Goal: Communication & Community: Answer question/provide support

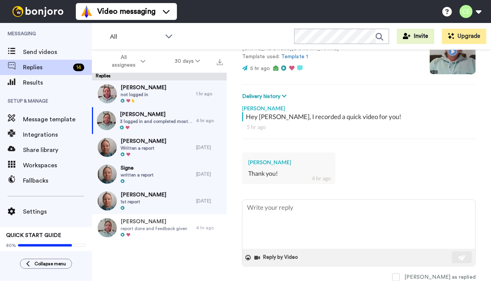
scroll to position [103, 0]
click at [291, 176] on div "Raluca Alice Rosioreanu Thank you! 4 hr ago" at bounding box center [288, 168] width 93 height 32
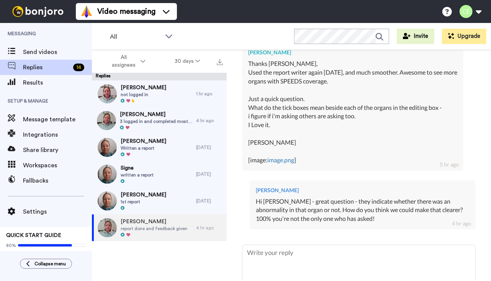
scroll to position [207, 0]
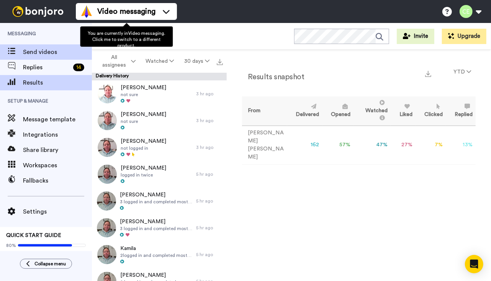
scroll to position [282, 0]
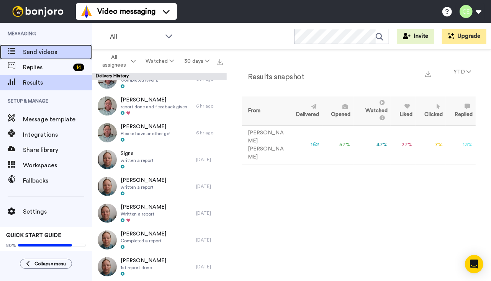
click at [32, 47] on span "Send videos" at bounding box center [57, 51] width 69 height 9
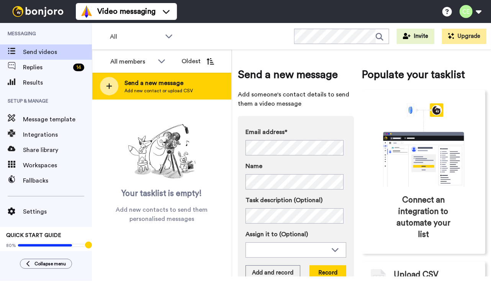
click at [162, 86] on span "Send a new message" at bounding box center [158, 82] width 68 height 9
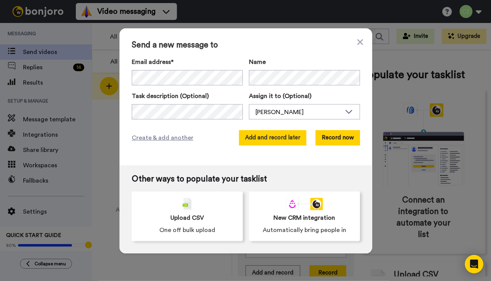
click at [267, 140] on button "Add and record later" at bounding box center [272, 137] width 67 height 15
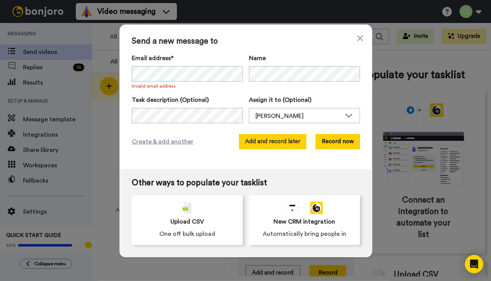
click at [259, 139] on button "Add and record later" at bounding box center [272, 141] width 67 height 15
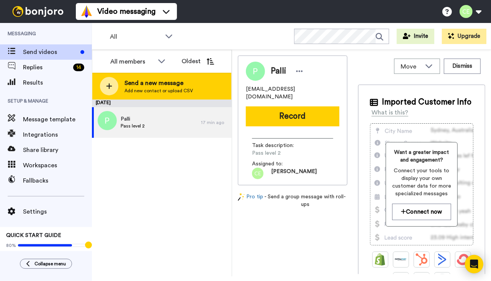
click at [106, 86] on icon at bounding box center [109, 86] width 6 height 6
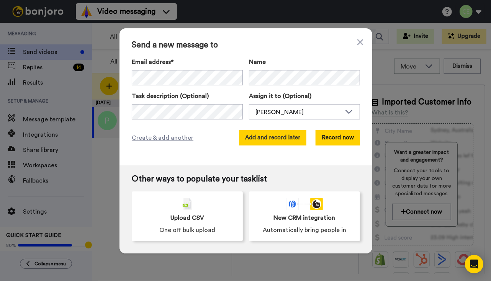
click at [281, 142] on button "Add and record later" at bounding box center [272, 137] width 67 height 15
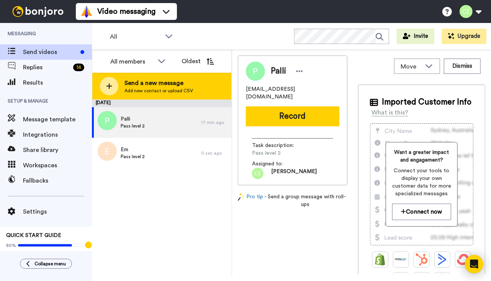
click at [112, 83] on div at bounding box center [109, 86] width 18 height 18
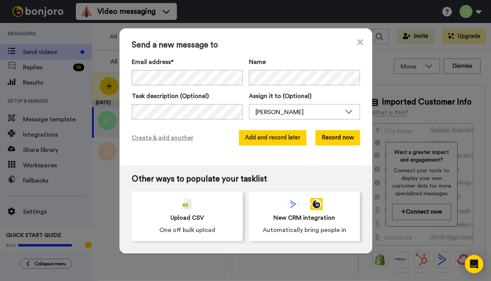
click at [284, 140] on button "Add and record later" at bounding box center [272, 137] width 67 height 15
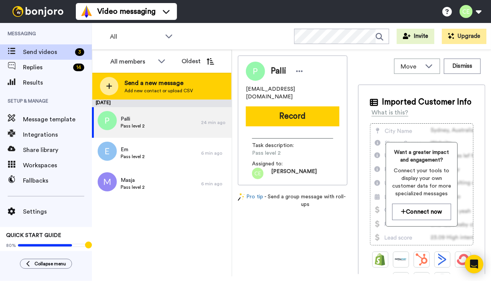
click at [107, 89] on icon at bounding box center [109, 86] width 6 height 7
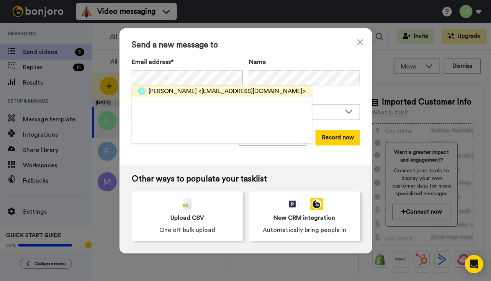
click at [198, 89] on span "<olarogon@wp.pl>" at bounding box center [251, 90] width 107 height 9
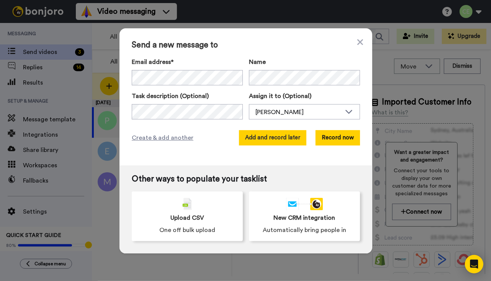
click at [264, 139] on button "Add and record later" at bounding box center [272, 137] width 67 height 15
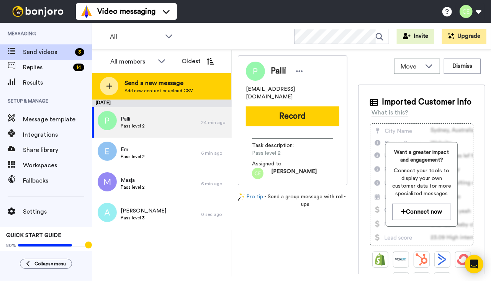
click at [110, 85] on icon at bounding box center [109, 86] width 6 height 7
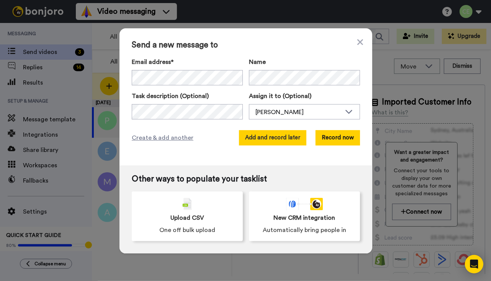
click at [287, 145] on button "Add and record later" at bounding box center [272, 137] width 67 height 15
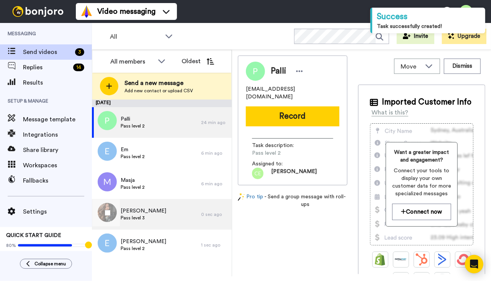
click at [146, 218] on span "Pass level 3" at bounding box center [144, 218] width 46 height 6
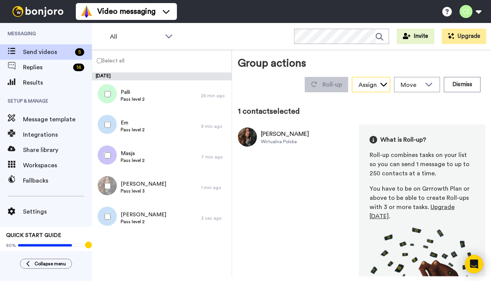
click at [373, 85] on div "Assign" at bounding box center [370, 84] width 37 height 15
click at [426, 79] on div "Move" at bounding box center [416, 84] width 45 height 15
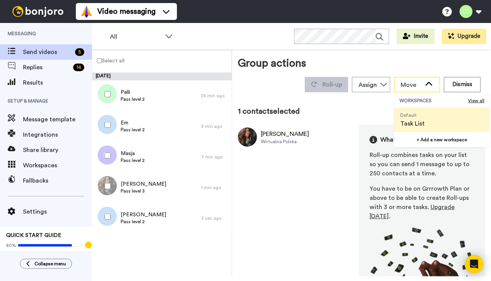
click at [426, 79] on div "Move" at bounding box center [416, 84] width 45 height 15
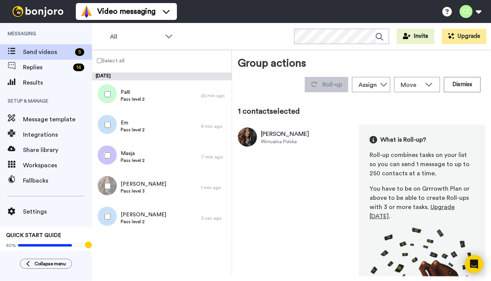
click at [258, 247] on div "Aleksandra Wirtualna Polska What is Roll-up? Roll-up combines tasks on your lis…" at bounding box center [361, 221] width 247 height 194
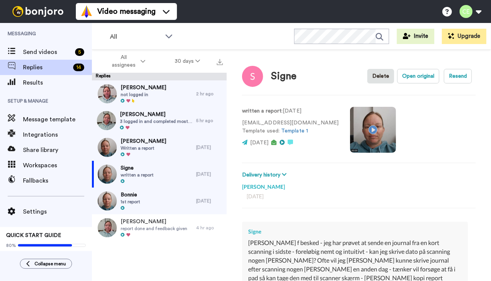
scroll to position [134, 0]
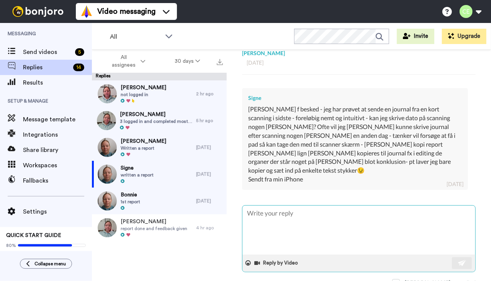
click at [296, 207] on textarea at bounding box center [358, 229] width 233 height 49
type textarea "H"
type textarea "x"
type textarea "He"
type textarea "x"
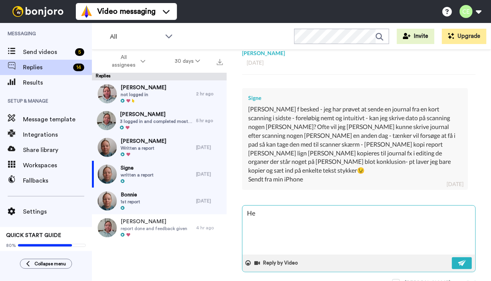
type textarea "Hej"
type textarea "x"
type textarea "Hej"
type textarea "x"
type textarea "Hej S"
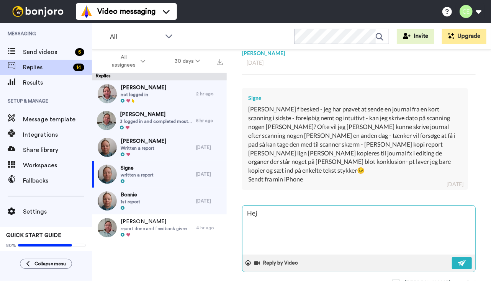
type textarea "x"
type textarea "Hej Si"
type textarea "x"
type textarea "Hej Sig"
type textarea "x"
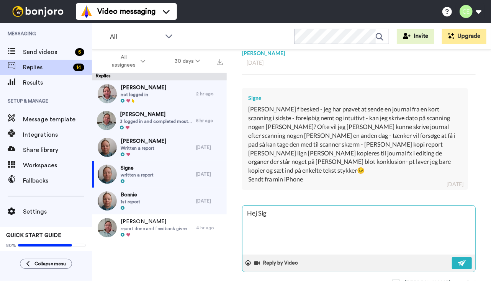
type textarea "Hej Sign"
type textarea "x"
type textarea "Hej Signe"
type textarea "x"
type textarea "Hej Signe"
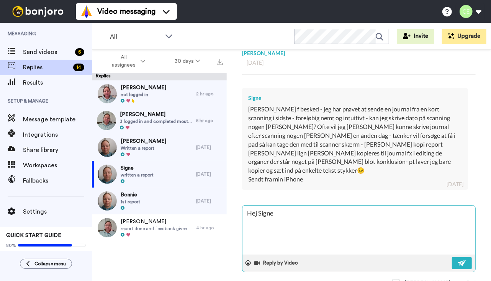
type textarea "x"
type textarea "Hej Signe -"
type textarea "x"
type textarea "Hej Signe -"
type textarea "x"
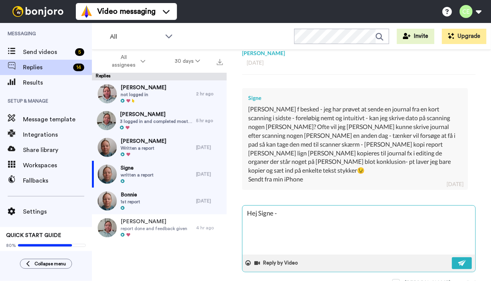
type textarea "Hej Signe - h"
type textarea "x"
type textarea "Hej Signe - ho"
type textarea "x"
type textarea "Hej Signe - hop"
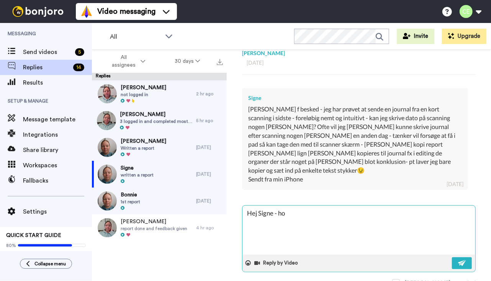
type textarea "x"
type textarea "Hej Signe - hope"
type textarea "x"
type textarea "Hej Signe - hopef"
type textarea "x"
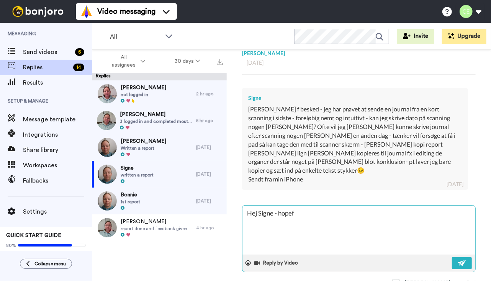
type textarea "Hej Signe - hopefu"
type textarea "x"
type textarea "Hej Signe - hopeful"
type textarea "x"
type textarea "Hej Signe - hopefull"
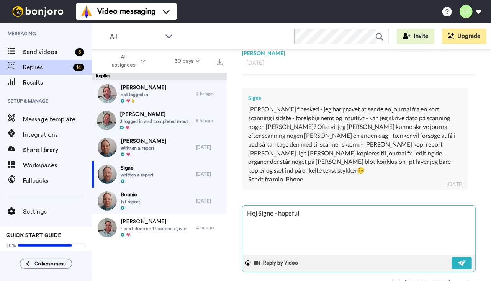
type textarea "x"
type textarea "Hej Signe - hopefully"
type textarea "x"
type textarea "Hej Signe - hopefully"
type textarea "x"
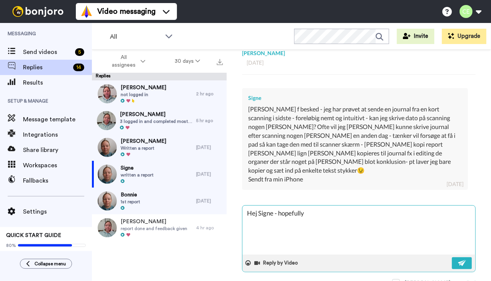
type textarea "Hej Signe - hopefully y"
type textarea "x"
type textarea "Hej Signe - hopefully yo"
type textarea "x"
type textarea "Hej Signe - hopefully you"
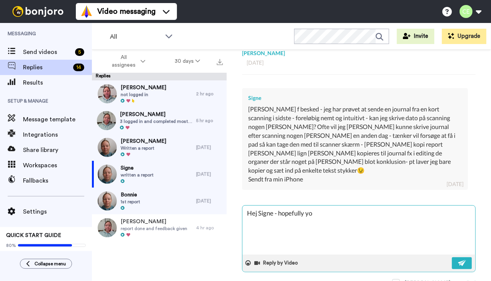
type textarea "x"
type textarea "Hej Signe - hopefully you'"
type textarea "x"
type textarea "Hej Signe - hopefully you'v"
type textarea "x"
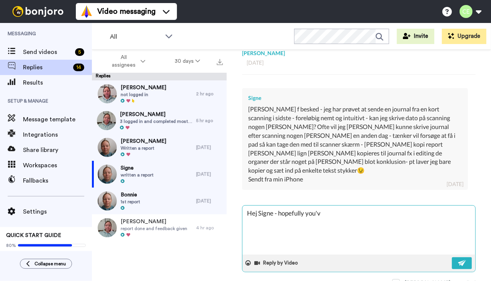
type textarea "Hej Signe - hopefully you've"
type textarea "x"
type textarea "Hej Signe - hopefully you've"
type textarea "x"
type textarea "Hej Signe - hopefully you've s"
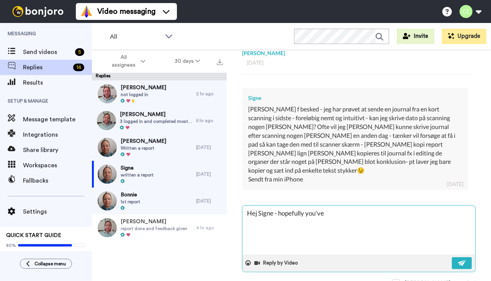
type textarea "x"
type textarea "Hej Signe - hopefully you've se"
type textarea "x"
type textarea "Hej Signe - hopefully you've see"
type textarea "x"
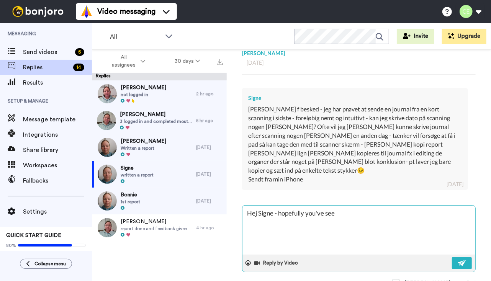
type textarea "Hej Signe - hopefully you've seen"
type textarea "x"
type textarea "Hej Signe - hopefully you've seen"
type textarea "x"
type textarea "Hej Signe - hopefully you've seen t"
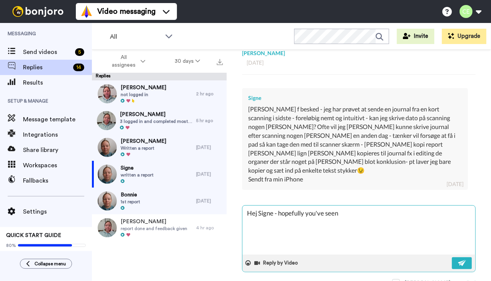
type textarea "x"
type textarea "Hej Signe - hopefully you've seen th"
type textarea "x"
type textarea "Hej Signe - hopefully you've seen tha"
type textarea "x"
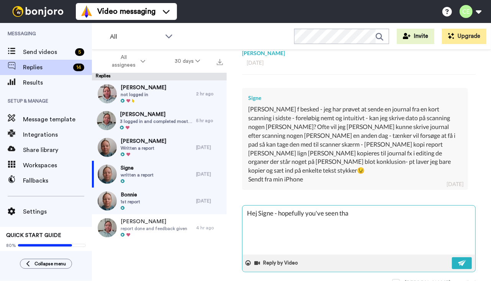
type textarea "Hej Signe - hopefully you've seen that"
type textarea "x"
type textarea "Hej Signe - hopefully you've seen that"
type textarea "x"
type textarea "Hej Signe - hopefully you've seen that w"
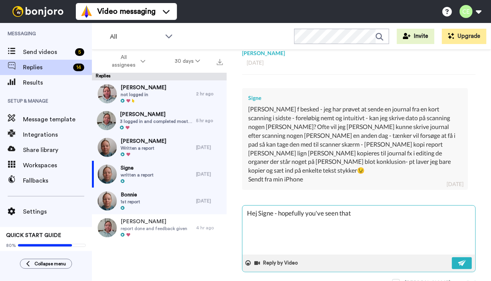
type textarea "x"
type textarea "Hej Signe - hopefully you've seen that we"
type textarea "x"
type textarea "Hej Signe - hopefully you've seen that we"
type textarea "x"
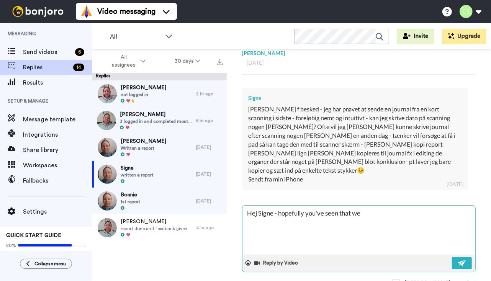
type textarea "Hej Signe - hopefully you've seen that we c"
type textarea "x"
type textarea "Hej Signe - hopefully you've seen that we ca"
type textarea "x"
type textarea "Hej Signe - hopefully you've seen that we can"
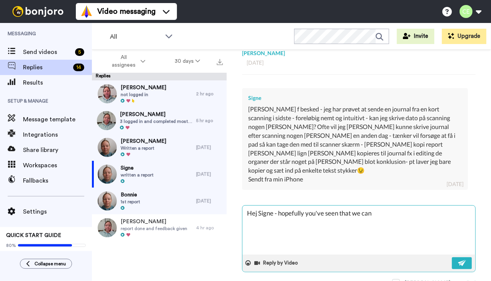
type textarea "x"
type textarea "Hej Signe - hopefully you've seen that we can"
type textarea "x"
type textarea "Hej Signe - hopefully you've seen that we can a"
type textarea "x"
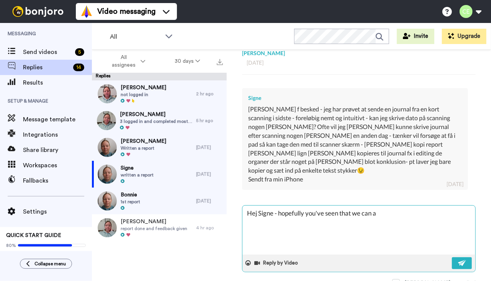
type textarea "Hej Signe - hopefully you've seen that we can ad"
type textarea "x"
type textarea "Hej Signe - hopefully you've seen that we can add"
type textarea "x"
type textarea "Hej Signe - hopefully you've seen that we can add"
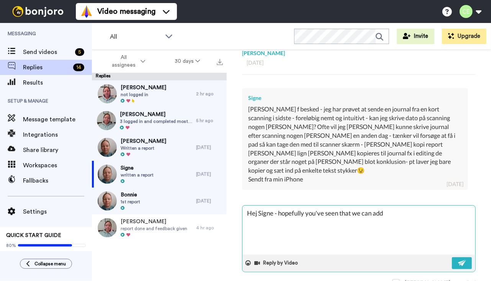
type textarea "x"
type textarea "Hej Signe - hopefully you've seen that we can add a"
type textarea "x"
type textarea "Hej Signe - hopefully you've seen that we can add a"
type textarea "x"
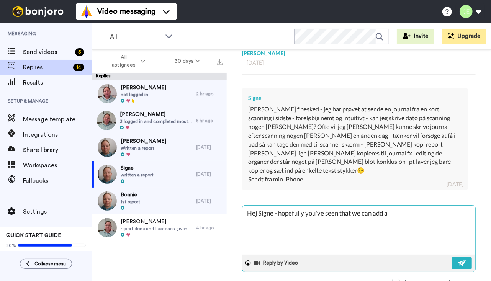
type textarea "Hej Signe - hopefully you've seen that we can add a d"
type textarea "x"
type textarea "Hej Signe - hopefully you've seen that we can add a da"
type textarea "x"
type textarea "Hej Signe - hopefully you've seen that we can add a dat"
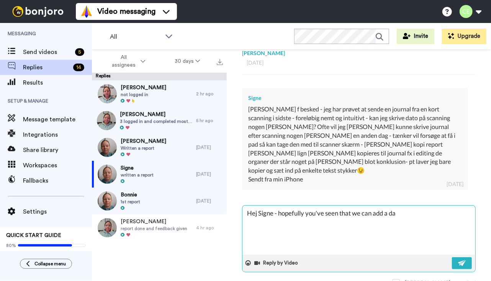
type textarea "x"
type textarea "Hej Signe - hopefully you've seen that we can add a date"
type textarea "x"
type textarea "Hej Signe - hopefully you've seen that we can add a date"
type textarea "x"
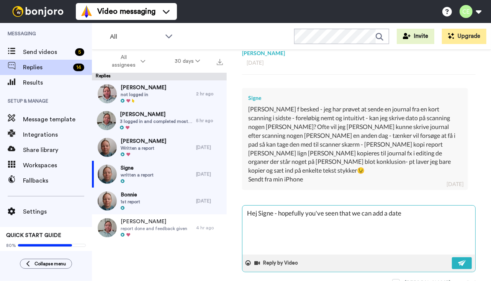
type textarea "Hej Signe - hopefully you've seen that we can add a date o"
type textarea "x"
type textarea "Hej Signe - hopefully you've seen that we can add a date of"
type textarea "x"
type textarea "Hej Signe - hopefully you've seen that we can add a date of"
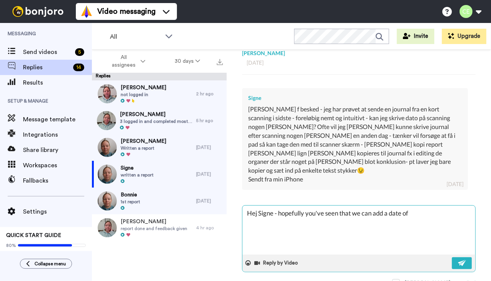
type textarea "x"
type textarea "Hej Signe - hopefully you've seen that we can add a date of s"
type textarea "x"
type textarea "Hej Signe - hopefully you've seen that we can add a date of sc"
type textarea "x"
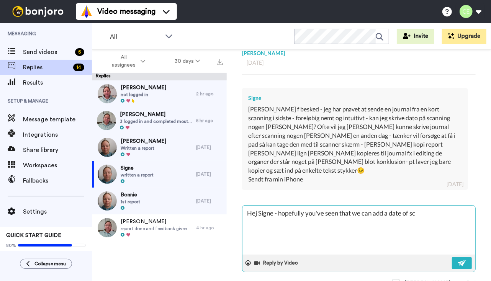
type textarea "Hej Signe - hopefully you've seen that we can add a date of sca"
type textarea "x"
type textarea "Hej Signe - hopefully you've seen that we can add a date of scan"
type textarea "x"
type textarea "Hej Signe - hopefully you've seen that we can add a date of scan"
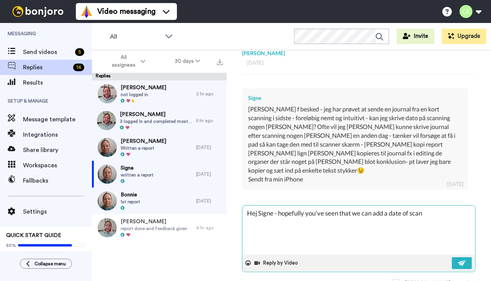
type textarea "x"
type textarea "Hej Signe - hopefully you've seen that we can add a date of scan n"
type textarea "x"
type textarea "Hej Signe - hopefully you've seen that we can add a date of scan no"
type textarea "x"
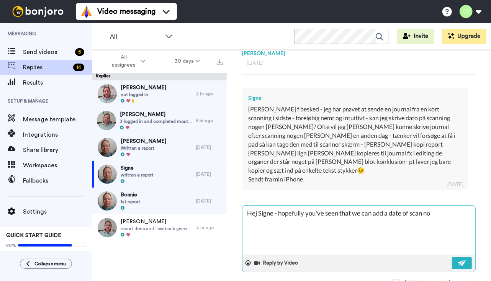
type textarea "Hej Signe - hopefully you've seen that we can add a date of scan now"
type textarea "x"
type textarea "Hej Signe - hopefully you've seen that we can add a date of scan now?"
type textarea "x"
type textarea "Hej Signe - hopefully you've seen that we can add a date of scan now?"
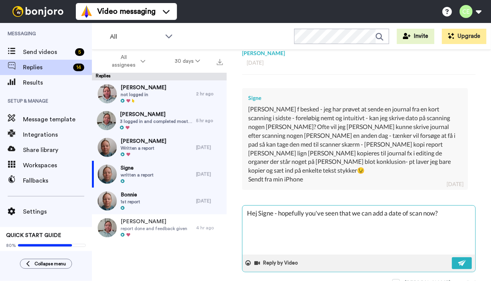
type textarea "x"
type textarea "Hej Signe - hopefully you've seen that we can add a date of scan now? T"
type textarea "x"
type textarea "Hej Signe - hopefully you've seen that we can add a date of scan now? Th"
type textarea "x"
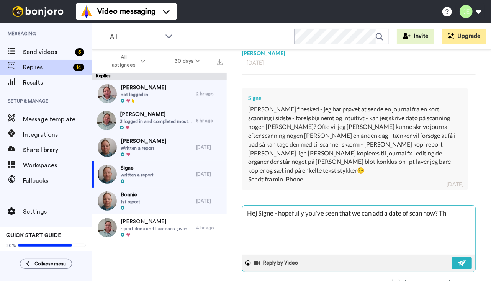
type textarea "Hej Signe - hopefully you've seen that we can add a date of scan now? The"
type textarea "x"
type textarea "Hej Signe - hopefully you've seen that we can add a date of scan now? Ther"
type textarea "x"
type textarea "Hej Signe - hopefully you've seen that we can add a date of scan now? There"
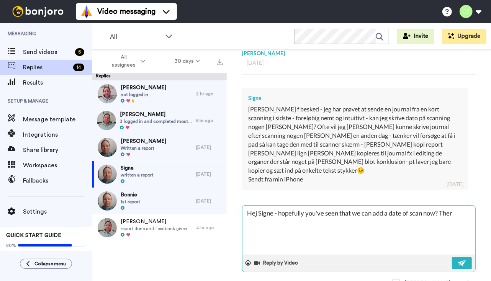
type textarea "x"
type textarea "Hej Signe - hopefully you've seen that we can add a date of scan now? There"
type textarea "x"
type textarea "Hej Signe - hopefully you've seen that we can add a date of scan now? There a"
type textarea "x"
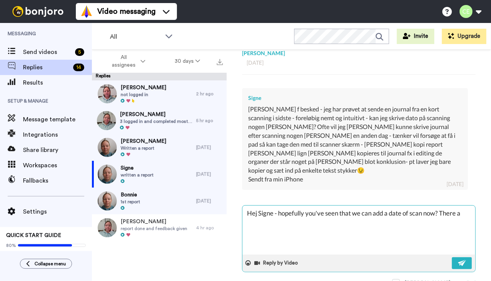
type textarea "Hej Signe - hopefully you've seen that we can add a date of scan now? There ar"
type textarea "x"
type textarea "Hej Signe - hopefully you've seen that we can add a date of scan now? There are"
type textarea "x"
type textarea "Hej Signe - hopefully you've seen that we can add a date of scan now? There are"
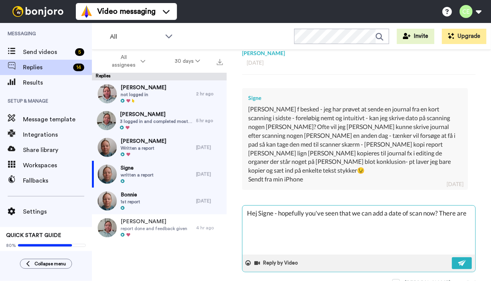
type textarea "x"
type textarea "Hej Signe - hopefully you've seen that we can add a date of scan now? There are…"
type textarea "x"
type textarea "Hej Signe - hopefully you've seen that we can add a date of scan now? There are…"
type textarea "x"
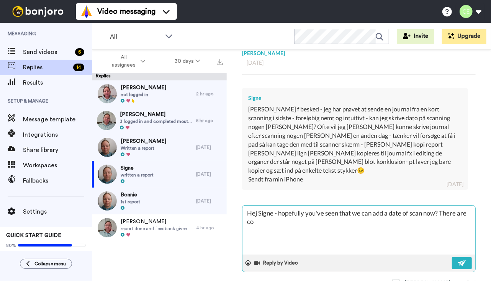
type textarea "Hej Signe - hopefully you've seen that we can add a date of scan now? There are…"
type textarea "x"
type textarea "Hej Signe - hopefully you've seen that we can add a date of scan now? There are…"
type textarea "x"
type textarea "Hej Signe - hopefully you've seen that we can add a date of scan now? There are…"
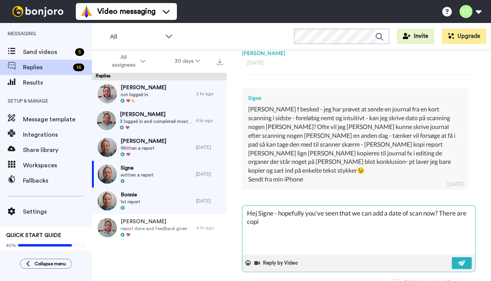
type textarea "x"
type textarea "Hej Signe - hopefully you've seen that we can add a date of scan now? There are…"
type textarea "x"
type textarea "Hej Signe - hopefully you've seen that we can add a date of scan now? There are…"
type textarea "x"
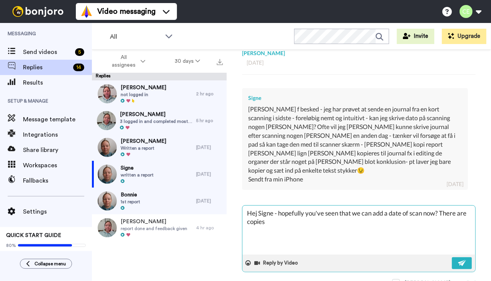
type textarea "Hej Signe - hopefully you've seen that we can add a date of scan now? There are…"
type textarea "x"
type textarea "Hej Signe - hopefully you've seen that we can add a date of scan now? There are…"
type textarea "x"
type textarea "Hej Signe - hopefully you've seen that we can add a date of scan now? There are…"
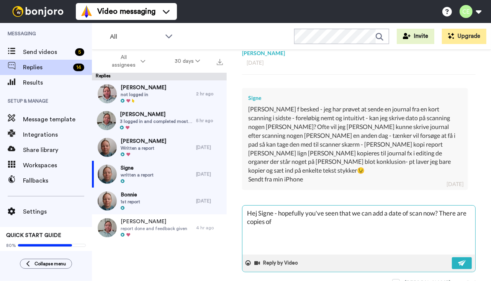
type textarea "x"
type textarea "Hej Signe - hopefully you've seen that we can add a date of scan now? There are…"
type textarea "x"
type textarea "Hej Signe - hopefully you've seen that we can add a date of scan now? There are…"
type textarea "x"
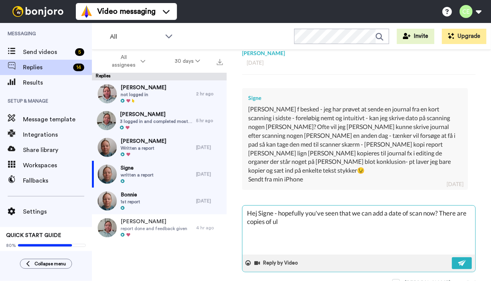
type textarea "Hej Signe - hopefully you've seen that we can add a date of scan now? There are…"
type textarea "x"
type textarea "Hej Signe - hopefully you've seen that we can add a date of scan now? There are…"
type textarea "x"
type textarea "Hej Signe - hopefully you've seen that we can add a date of scan now? There are…"
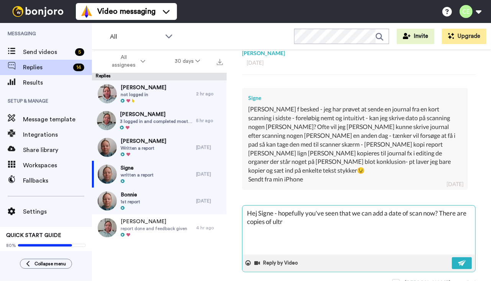
type textarea "x"
type textarea "Hej Signe - hopefully you've seen that we can add a date of scan now? There are…"
type textarea "x"
type textarea "Hej Signe - hopefully you've seen that we can add a date of scan now? There are…"
type textarea "x"
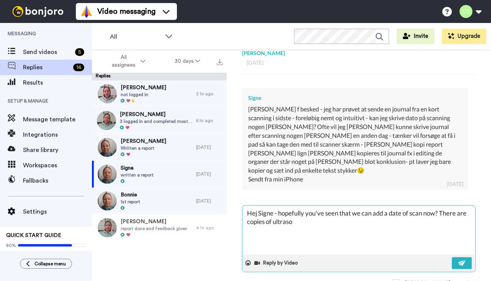
type textarea "Hej Signe - hopefully you've seen that we can add a date of scan now? There are…"
type textarea "x"
type textarea "Hej Signe - hopefully you've seen that we can add a date of scan now? There are…"
type textarea "x"
type textarea "Hej Signe - hopefully you've seen that we can add a date of scan now? There are…"
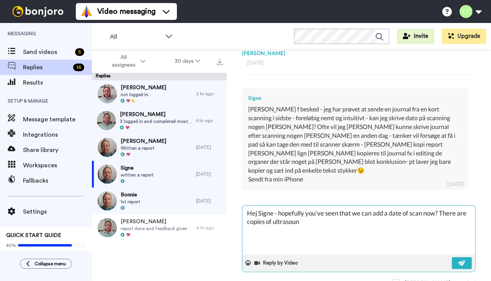
type textarea "x"
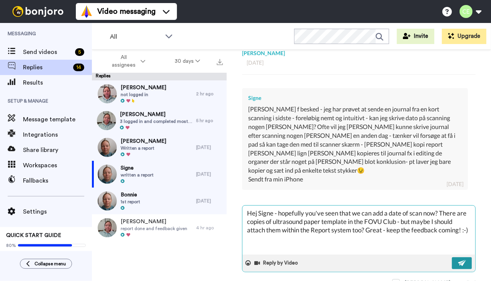
click at [458, 260] on img at bounding box center [462, 263] width 8 height 6
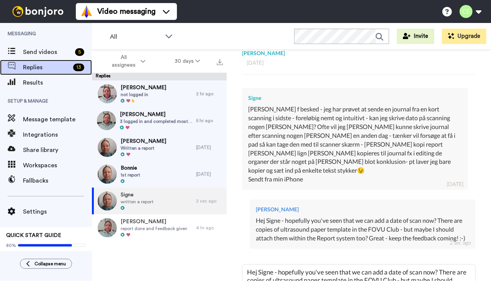
click at [57, 67] on span "Replies" at bounding box center [46, 67] width 47 height 9
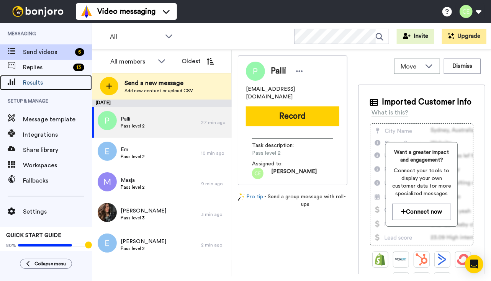
click at [55, 82] on span "Results" at bounding box center [57, 82] width 69 height 9
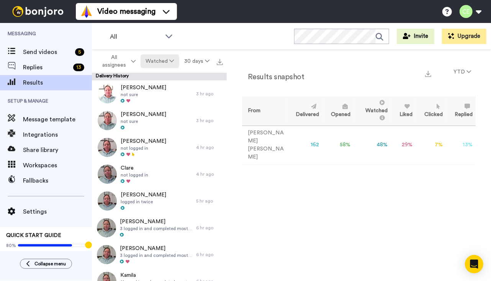
click at [168, 62] on button "Watched" at bounding box center [159, 61] width 38 height 14
click at [135, 64] on button "All assignees" at bounding box center [116, 61] width 47 height 21
click at [161, 56] on button "Watched" at bounding box center [159, 61] width 38 height 14
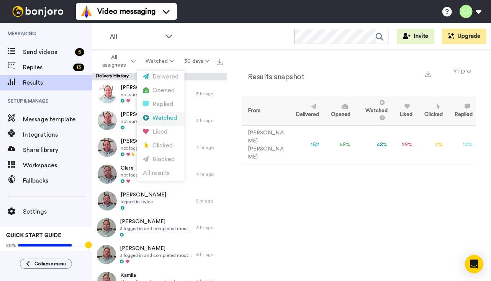
click at [174, 121] on div "Watched" at bounding box center [161, 118] width 36 height 8
